Goal: Check status: Check status

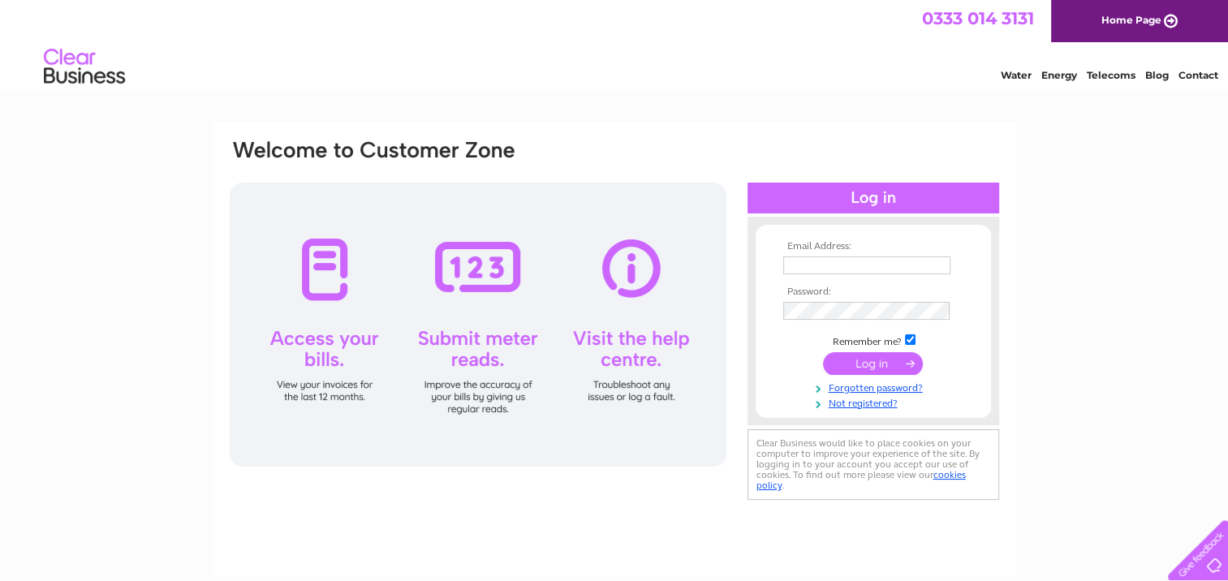
type input "[EMAIL_ADDRESS][DOMAIN_NAME]"
click at [870, 364] on input "submit" at bounding box center [873, 363] width 100 height 23
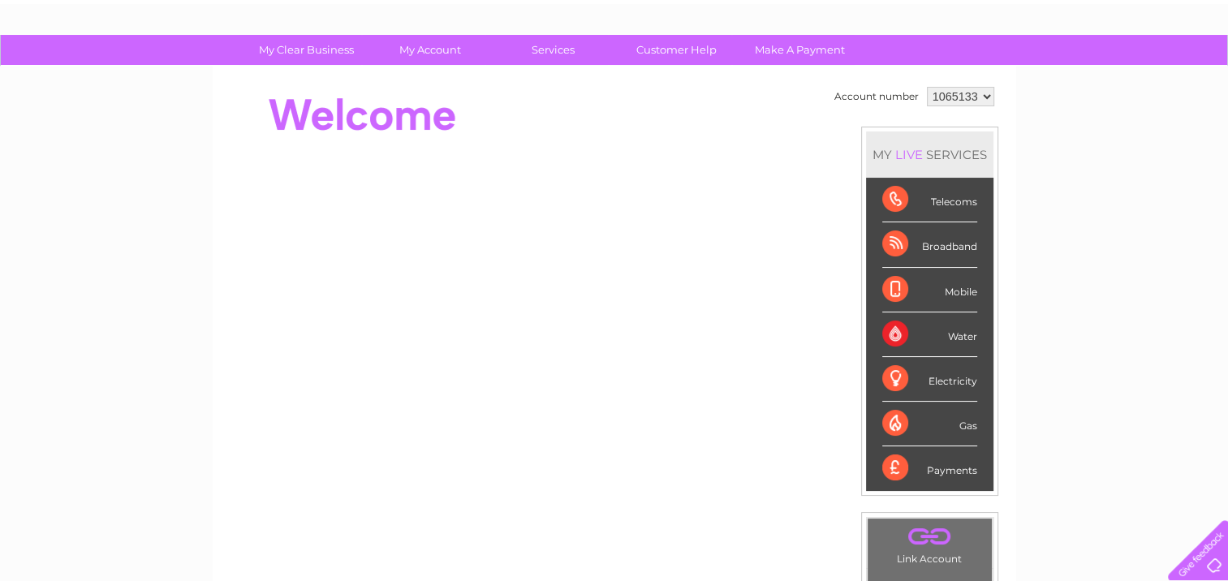
scroll to position [75, 0]
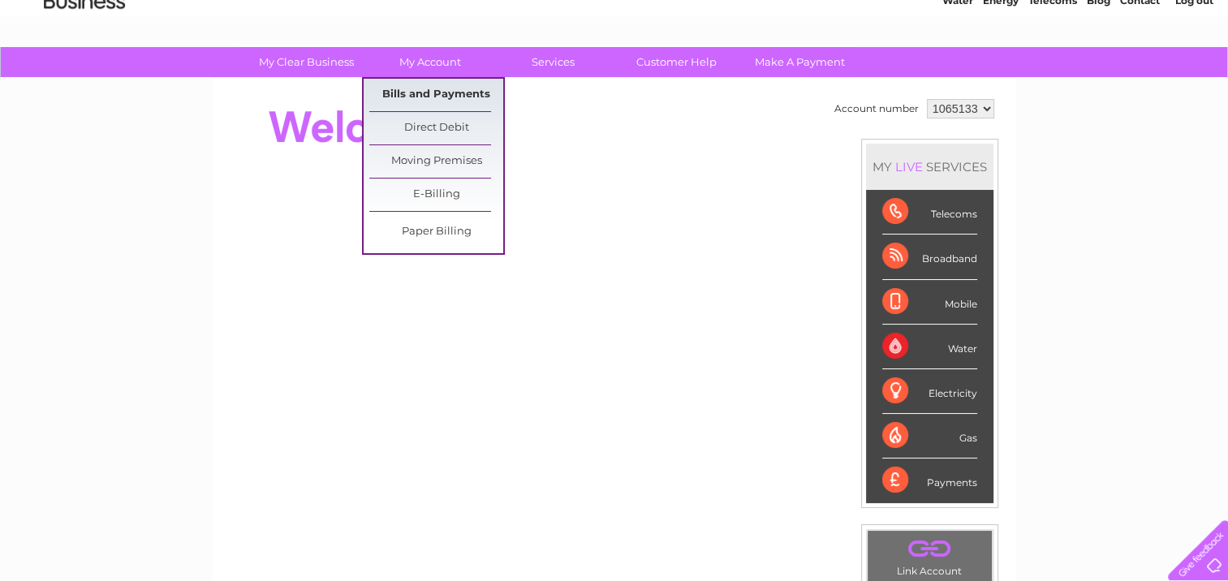
click at [436, 90] on link "Bills and Payments" at bounding box center [436, 95] width 134 height 32
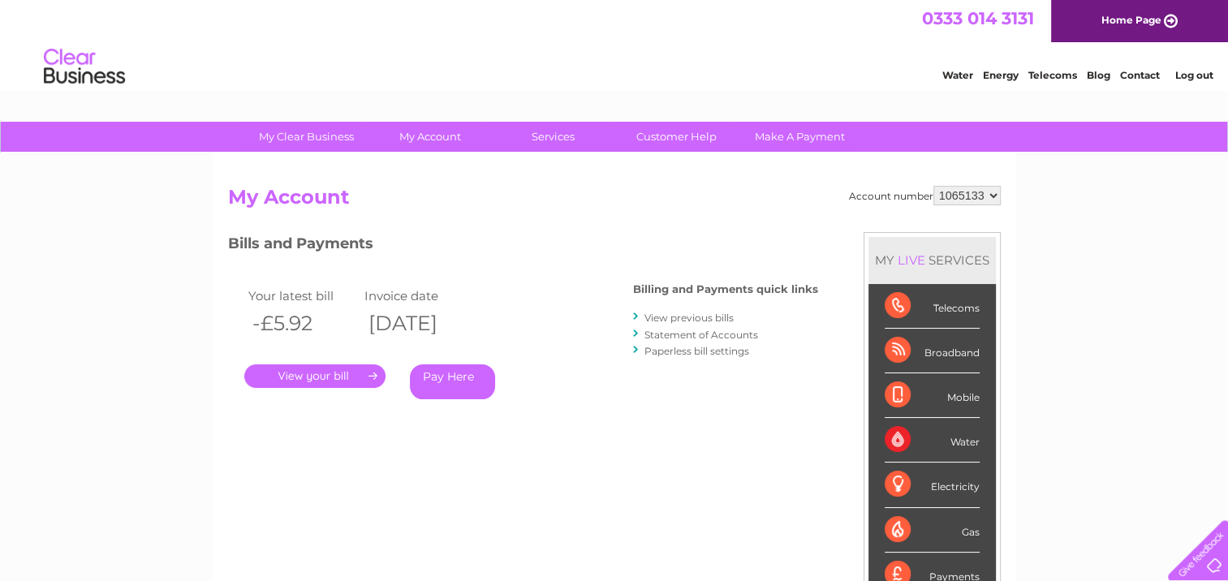
click at [578, 404] on div "Your latest bill Invoice date -£5.92 [DATE] . Pay Here" at bounding box center [406, 346] width 357 height 154
click at [335, 377] on link "." at bounding box center [314, 377] width 141 height 24
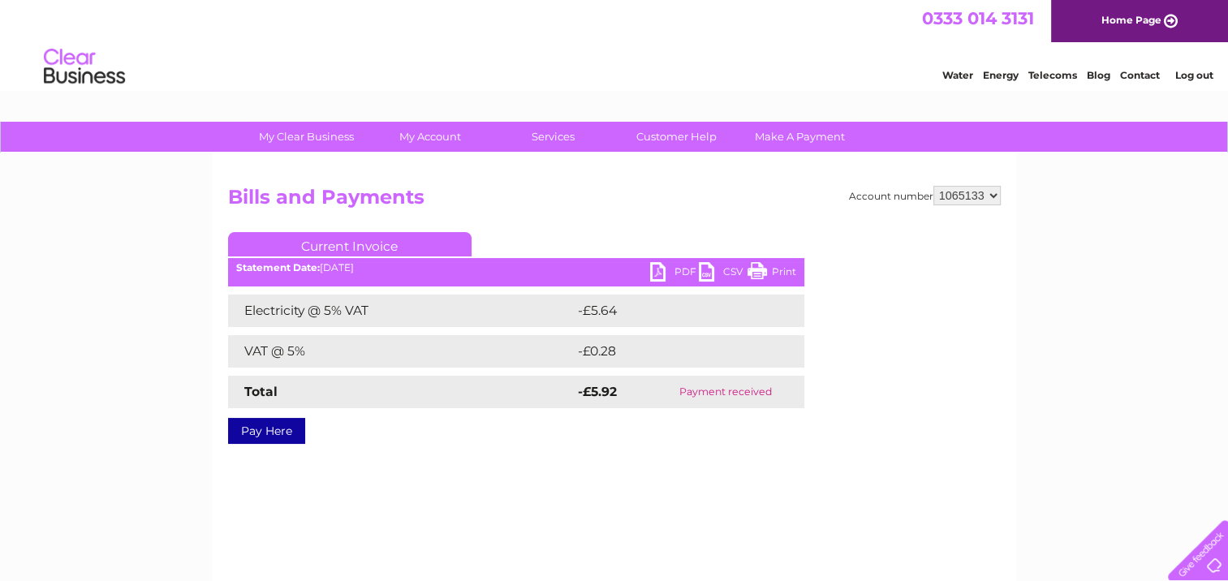
click at [1026, 32] on div "0333 014 3131 Home Page" at bounding box center [614, 21] width 1228 height 42
